Goal: Task Accomplishment & Management: Manage account settings

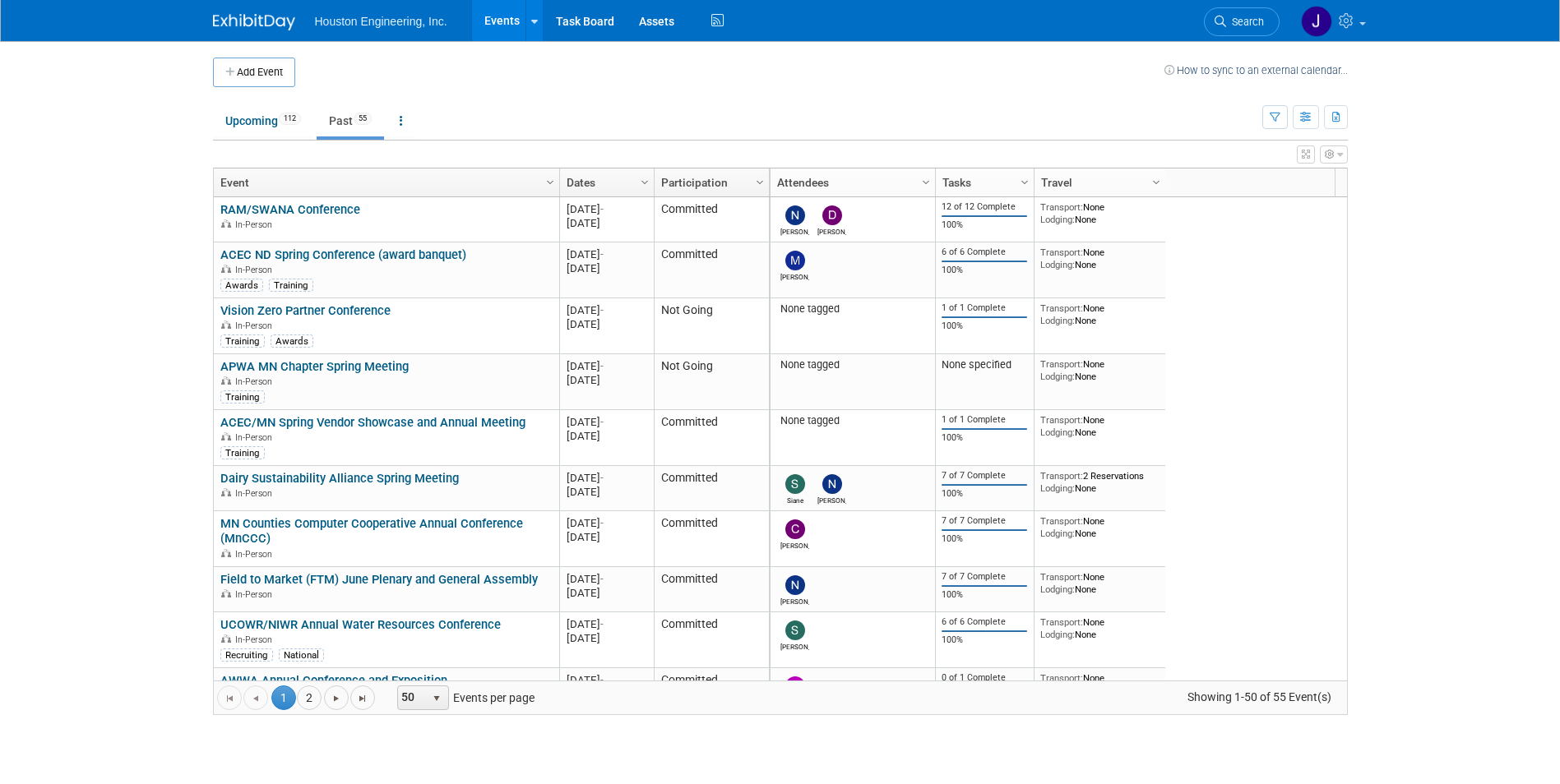
scroll to position [1151, 0]
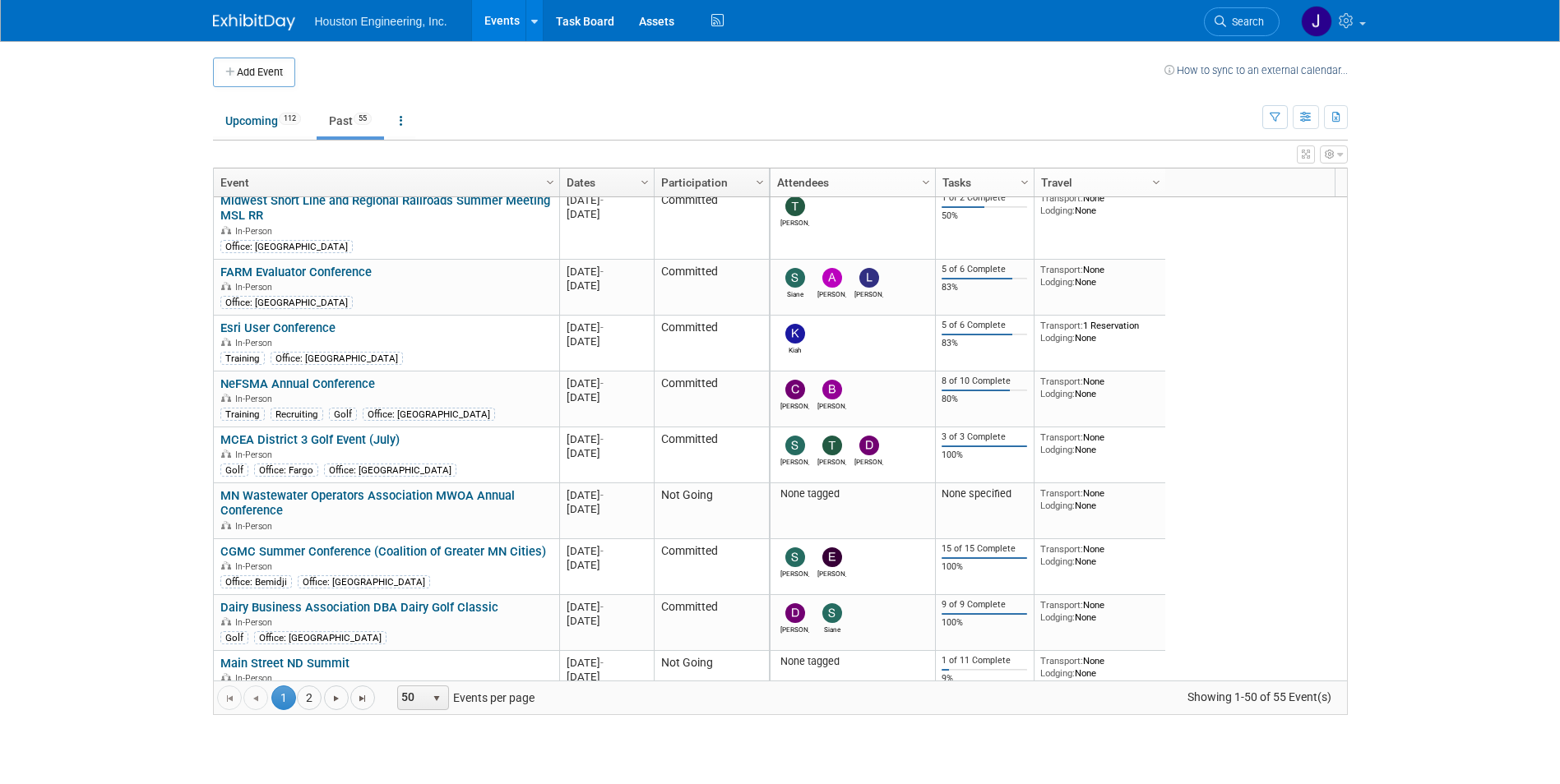
click at [509, 14] on link "Events" at bounding box center [502, 20] width 60 height 41
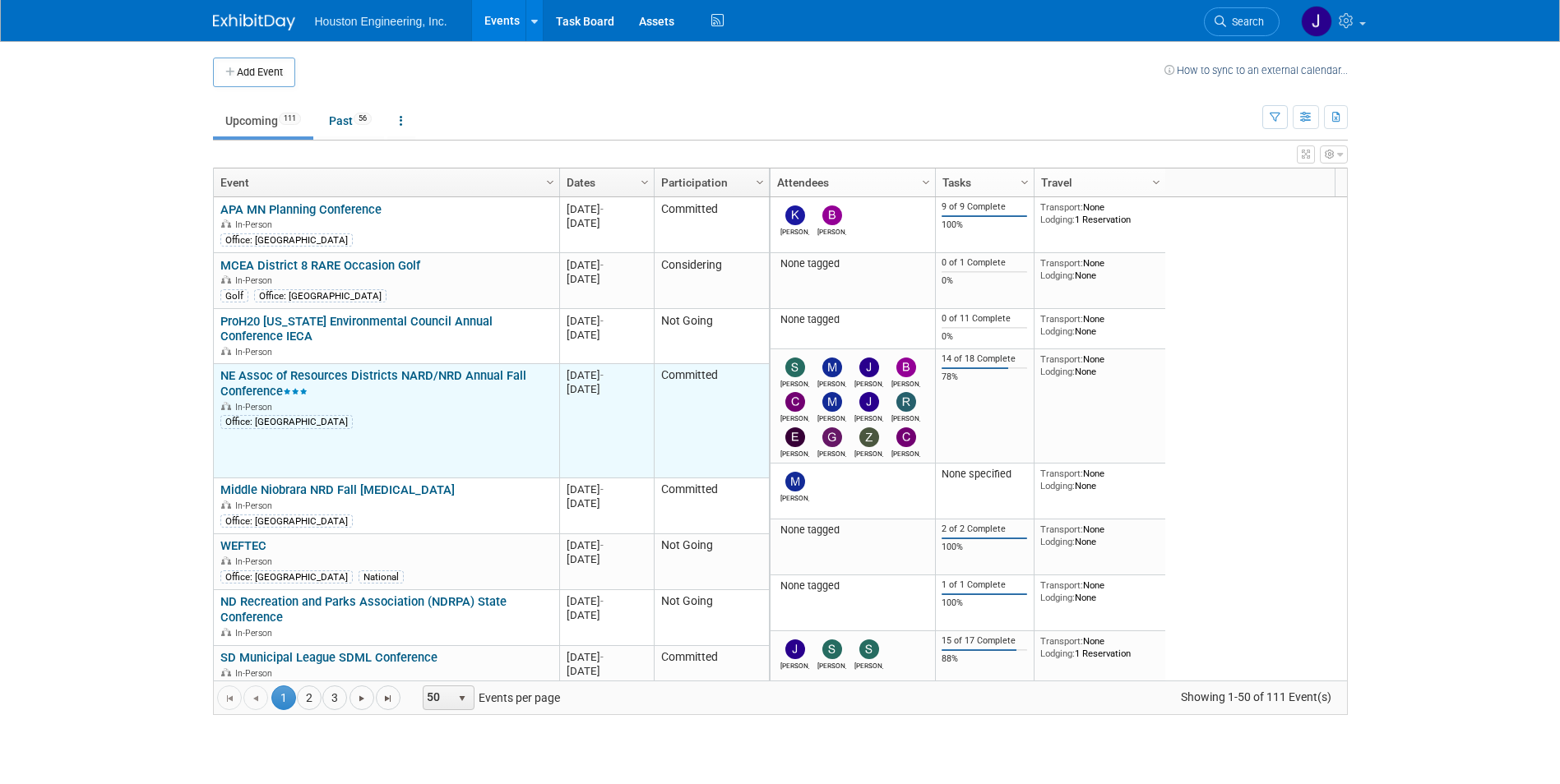
click at [333, 368] on link "NE Assoc of Resources Districts NARD/NRD Annual Fall Conference" at bounding box center [374, 383] width 306 height 30
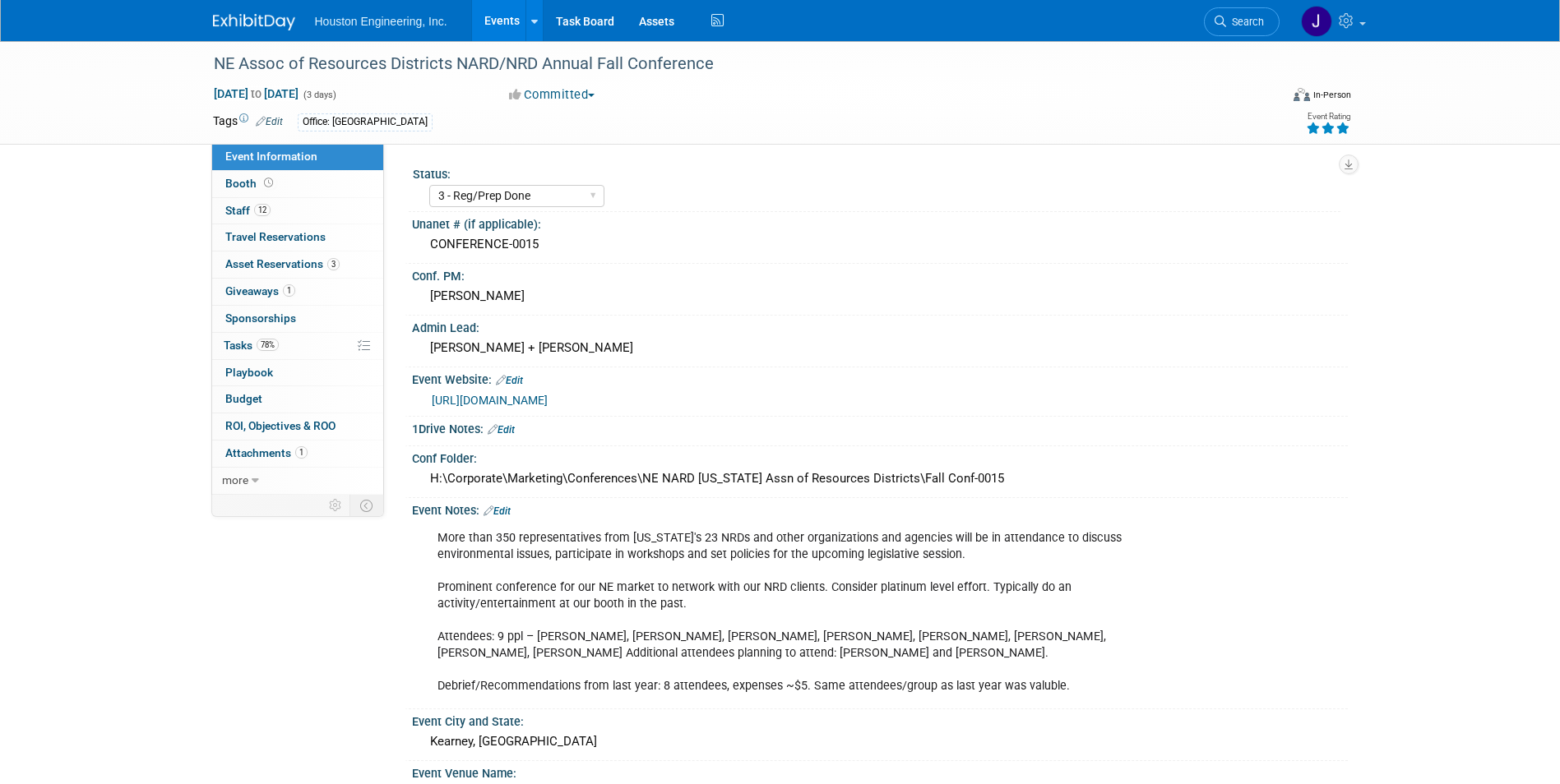
select select "3 - Reg/Prep Done"
select select "Pending"
select select "Water Resources"
click at [245, 210] on span "Staff 12" at bounding box center [247, 211] width 45 height 13
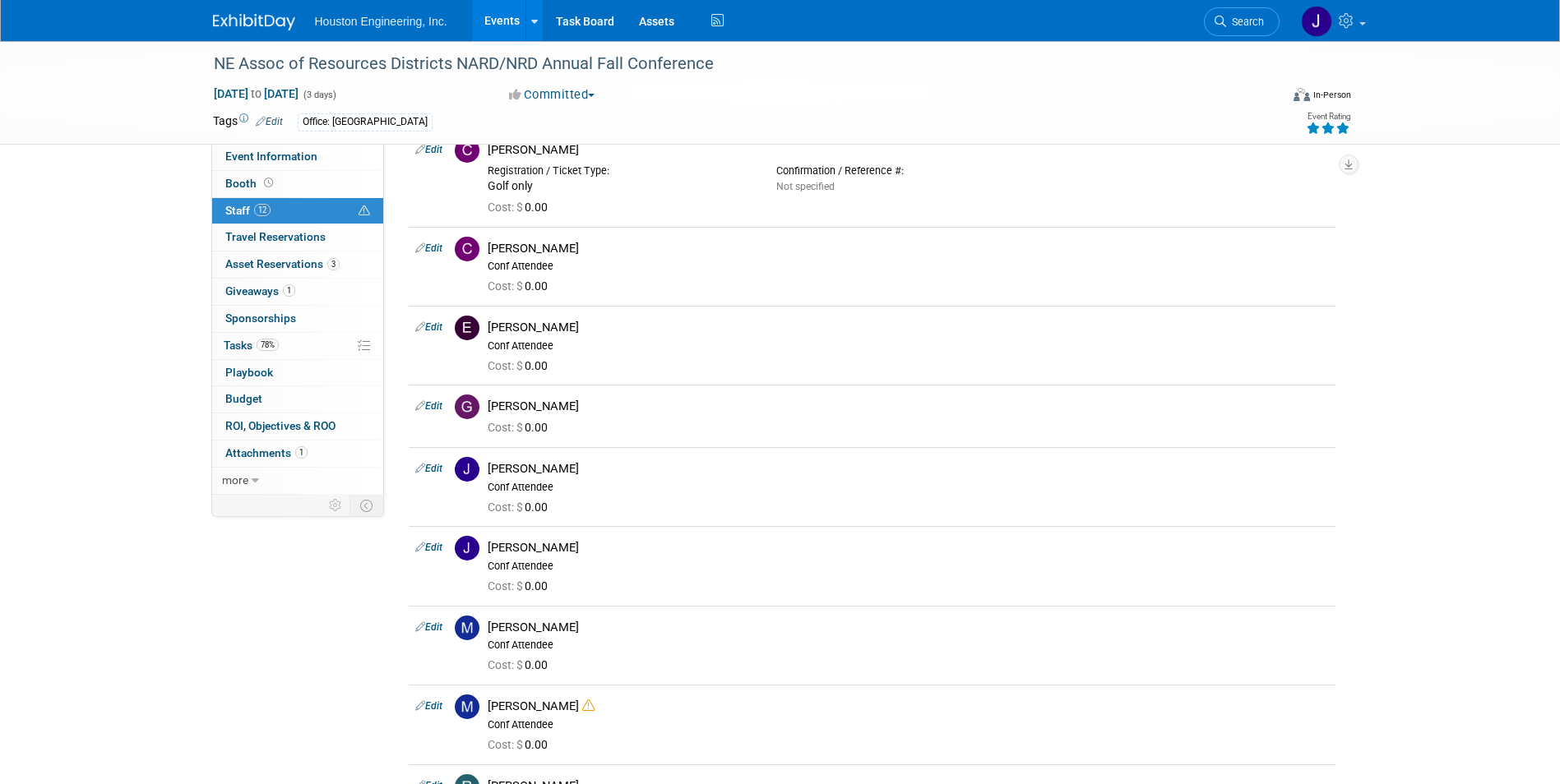
scroll to position [61, 0]
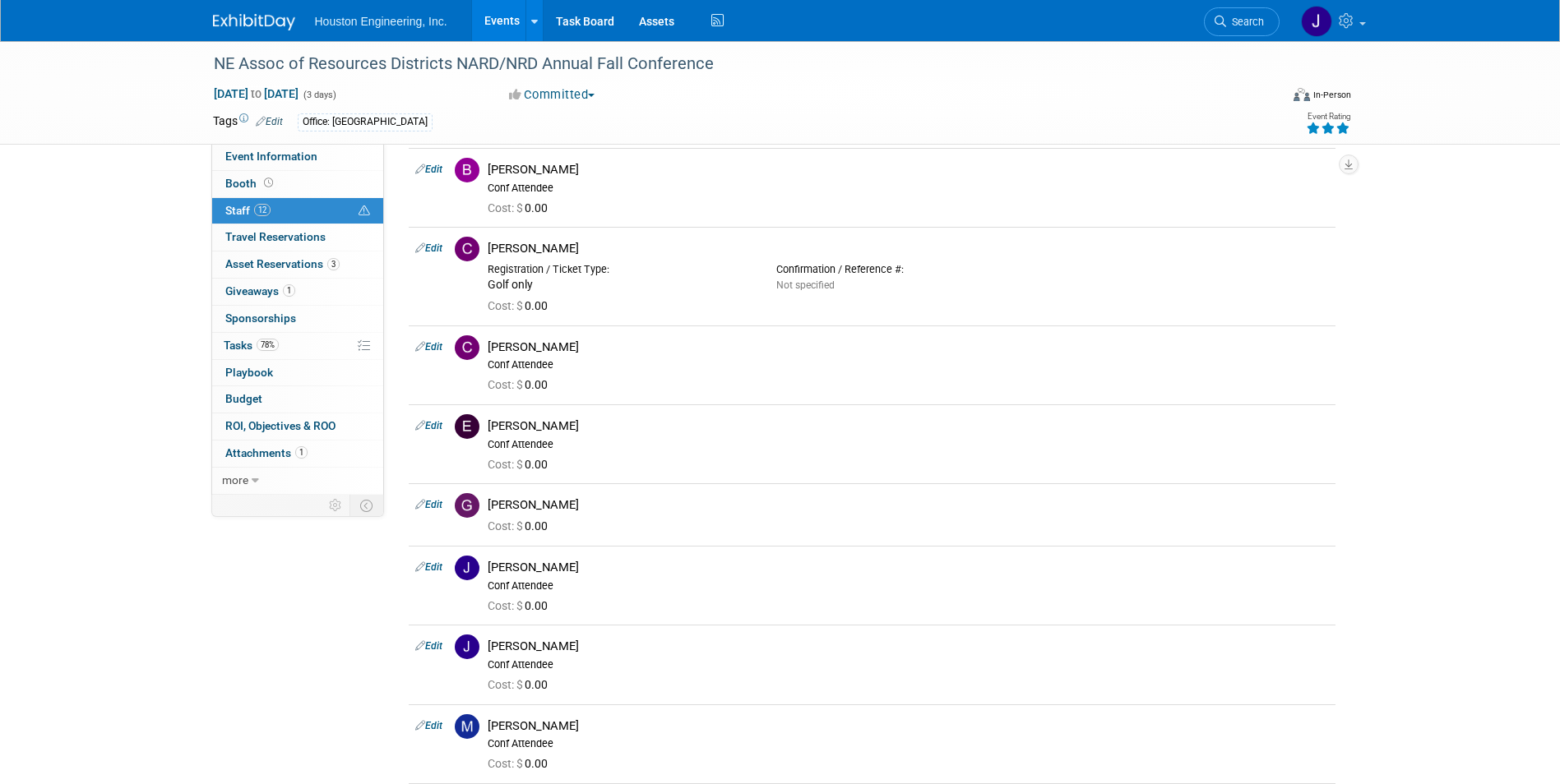
drag, startPoint x: 213, startPoint y: 593, endPoint x: 221, endPoint y: 582, distance: 13.6
click at [213, 593] on div "Event Information Event Info Booth Booth 12 Staff 12 Staff 0 Travel Reservation…" at bounding box center [780, 540] width 1160 height 1121
click at [271, 154] on span "Event Information" at bounding box center [271, 156] width 93 height 13
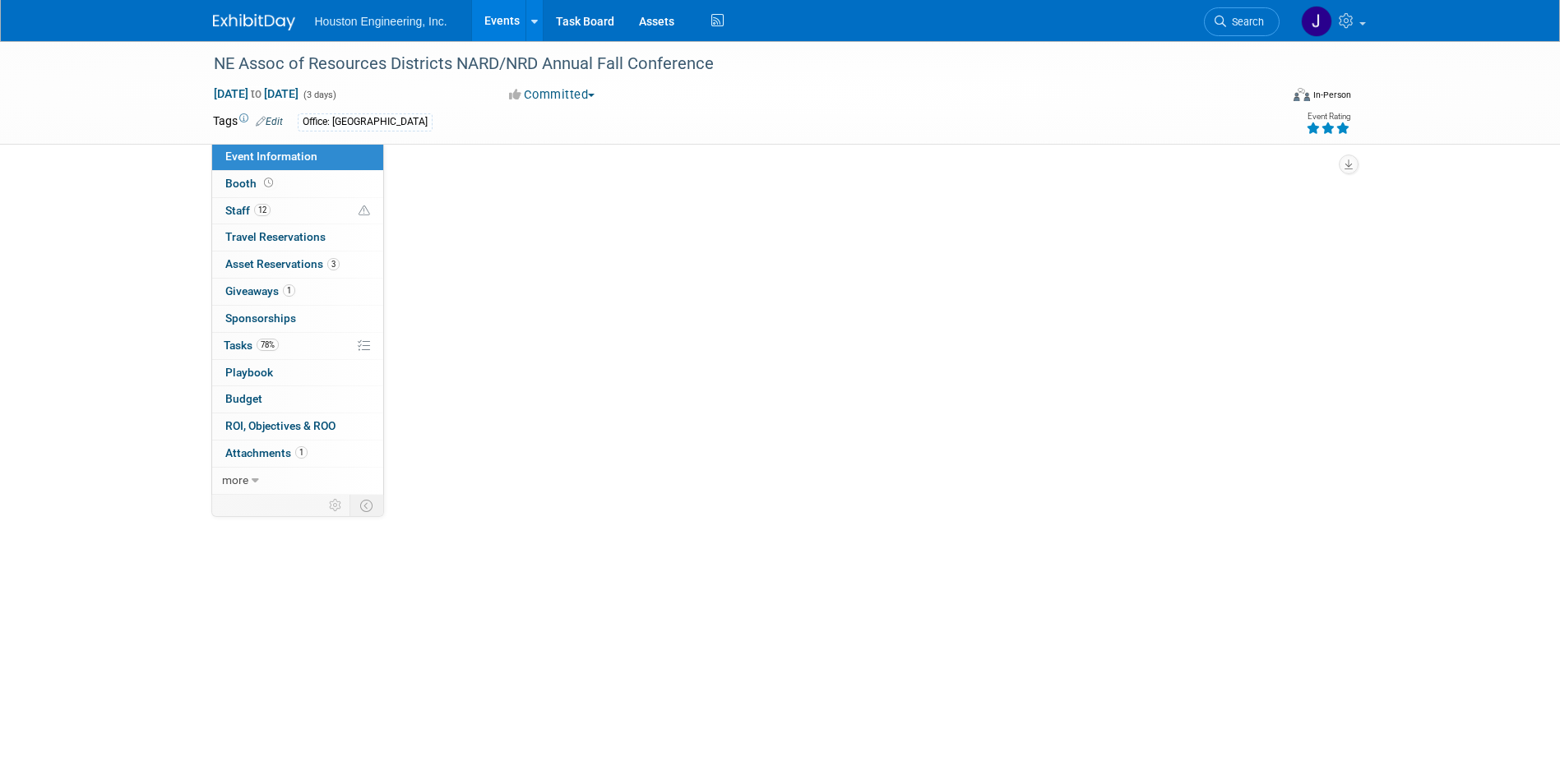
scroll to position [0, 0]
select select "3 - Reg/Prep Done"
select select "Pending"
select select "Water Resources"
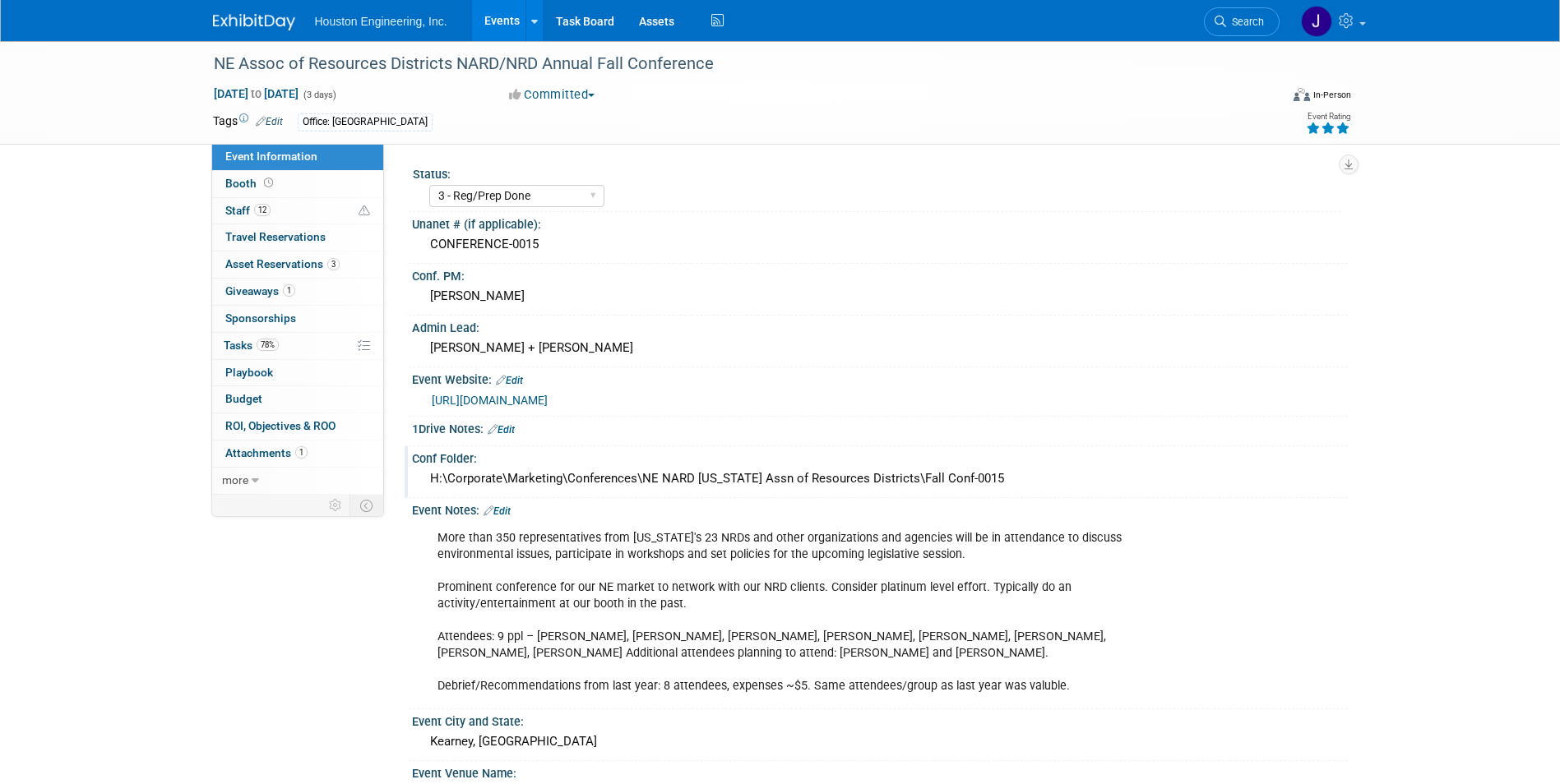
drag, startPoint x: 1004, startPoint y: 480, endPoint x: 431, endPoint y: 486, distance: 573.0
click at [431, 486] on div "H:\Corporate\Marketing\Conferences\NE NARD Nebraska Assn of Resources Districts…" at bounding box center [879, 479] width 911 height 26
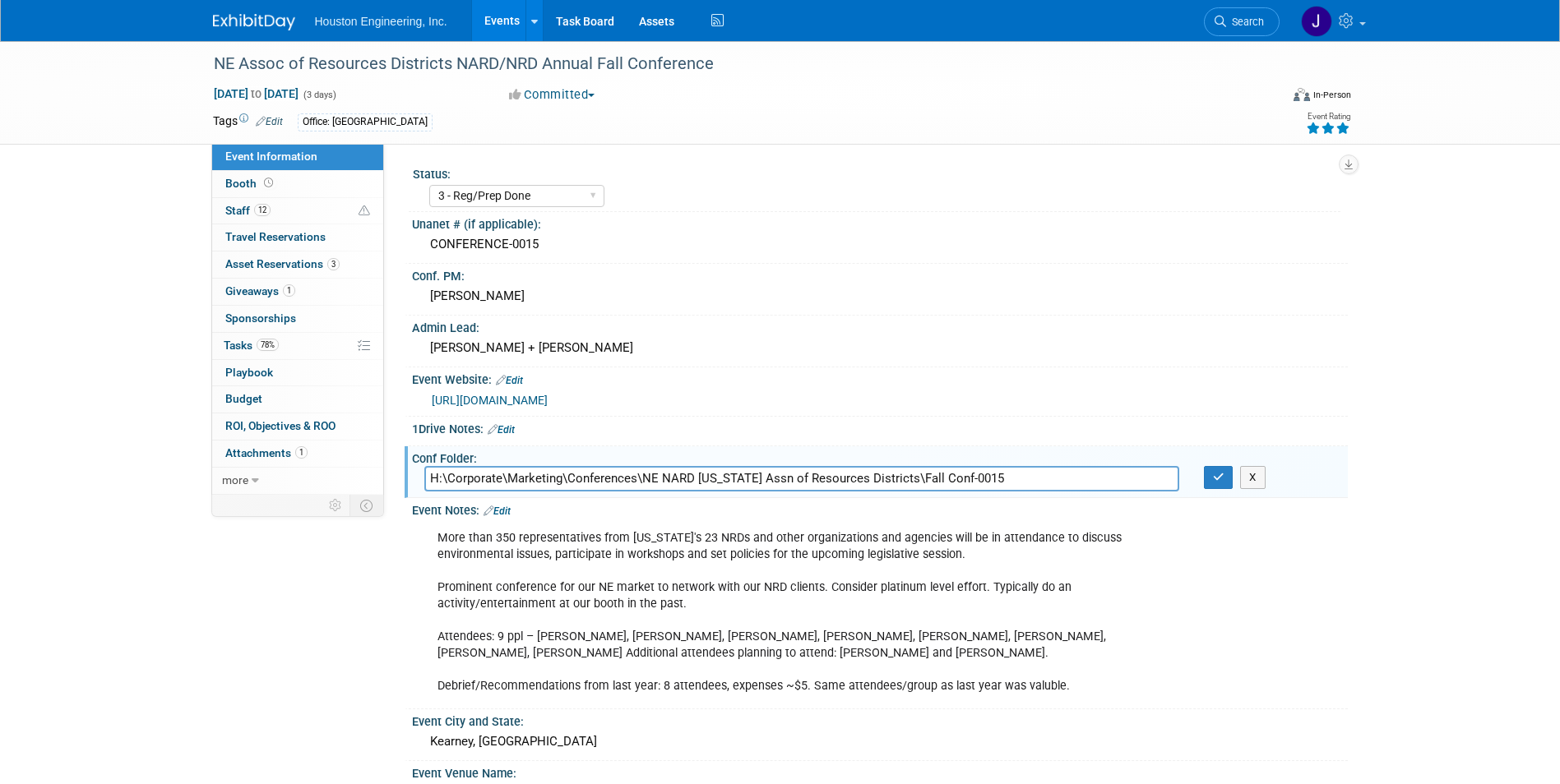
click at [1050, 474] on input "H:\Corporate\Marketing\Conferences\NE NARD Nebraska Assn of Resources Districts…" at bounding box center [802, 479] width 755 height 26
drag, startPoint x: 1050, startPoint y: 474, endPoint x: 431, endPoint y: 492, distance: 619.3
click at [431, 492] on input "H:\Corporate\Marketing\Conferences\NE NARD Nebraska Assn of Resources Districts…" at bounding box center [802, 479] width 755 height 26
click at [929, 296] on div "Sara Mechtenberg" at bounding box center [879, 297] width 911 height 26
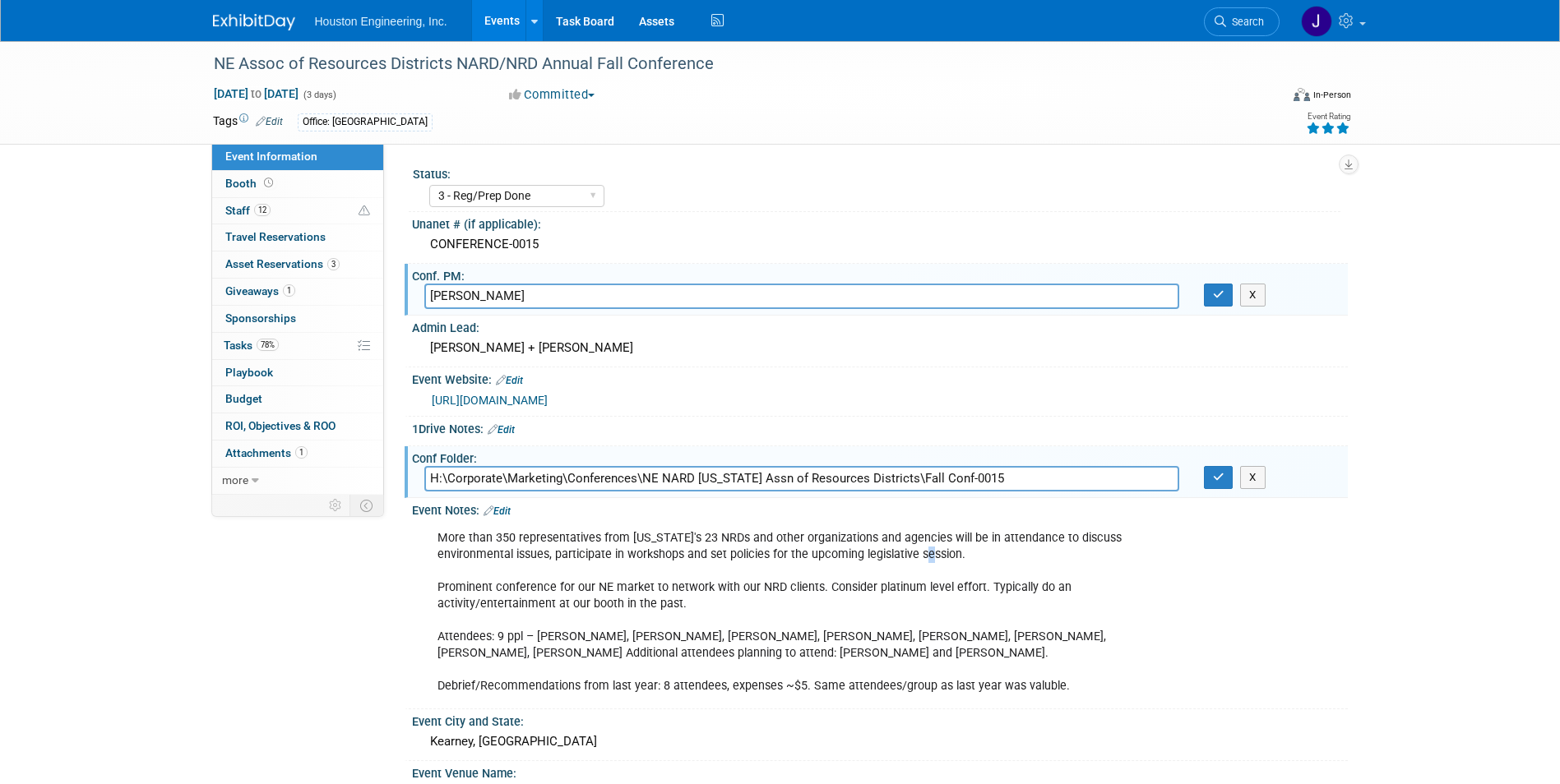
click at [941, 554] on div "More than 350 representatives from Nebraska's 23 NRDs and other organizations a…" at bounding box center [796, 613] width 741 height 181
drag, startPoint x: 941, startPoint y: 554, endPoint x: 1083, endPoint y: 573, distance: 143.3
click at [1083, 573] on div "More than 350 representatives from Nebraska's 23 NRDs and other organizations a…" at bounding box center [796, 613] width 741 height 181
click at [1198, 651] on div "More than 350 representatives from Nebraska's 23 NRDs and other organizations a…" at bounding box center [880, 612] width 936 height 188
click at [463, 349] on div "Jessia + Megan S" at bounding box center [879, 348] width 911 height 26
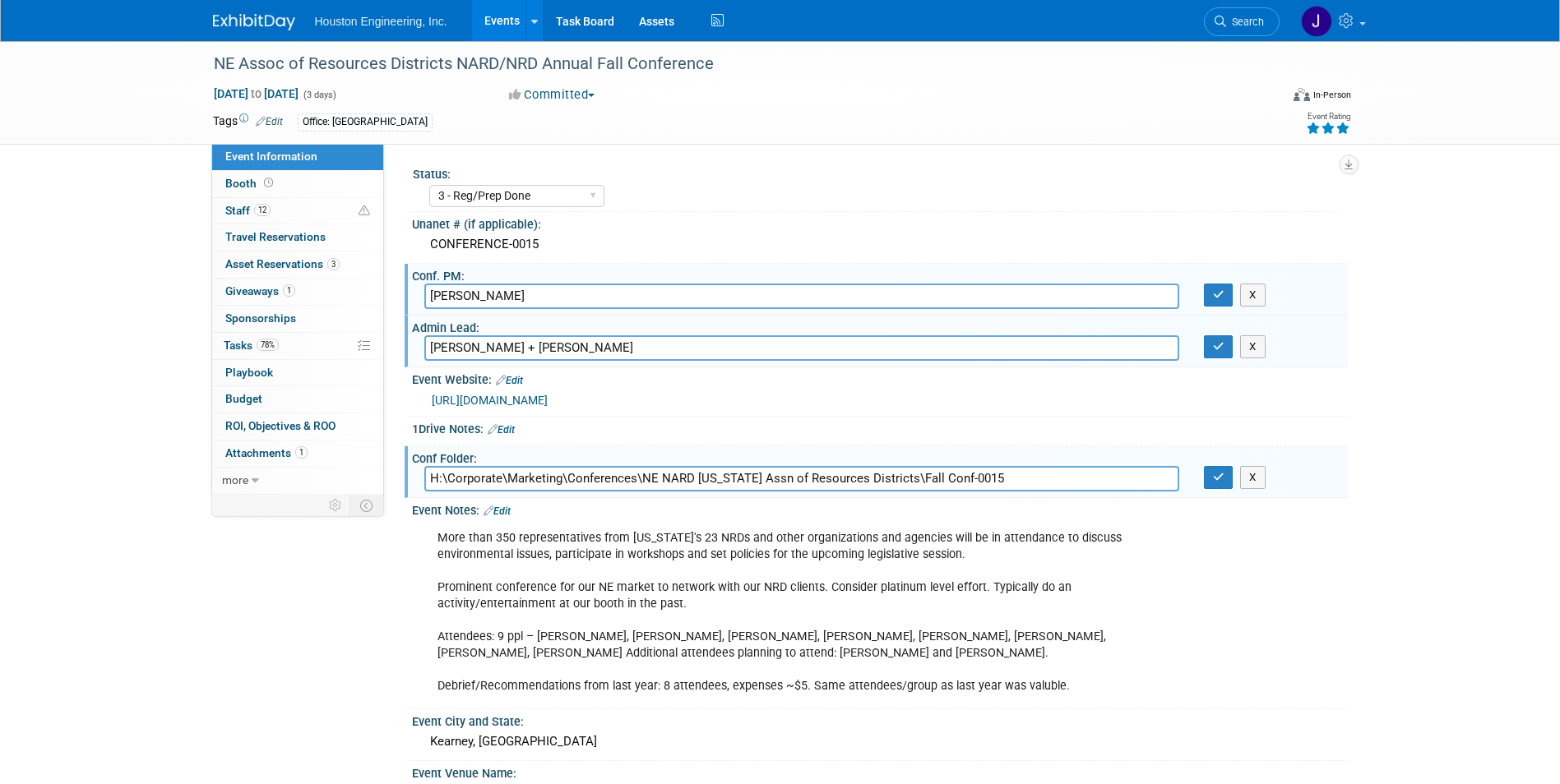
click at [458, 351] on input "Jessia + Megan S" at bounding box center [802, 348] width 755 height 26
click at [610, 339] on input "Jessica + Megan S" at bounding box center [802, 348] width 755 height 26
type input "Jessica + Megan S"
click at [1210, 352] on button "button" at bounding box center [1218, 346] width 29 height 23
